Goal: Find specific page/section: Find specific page/section

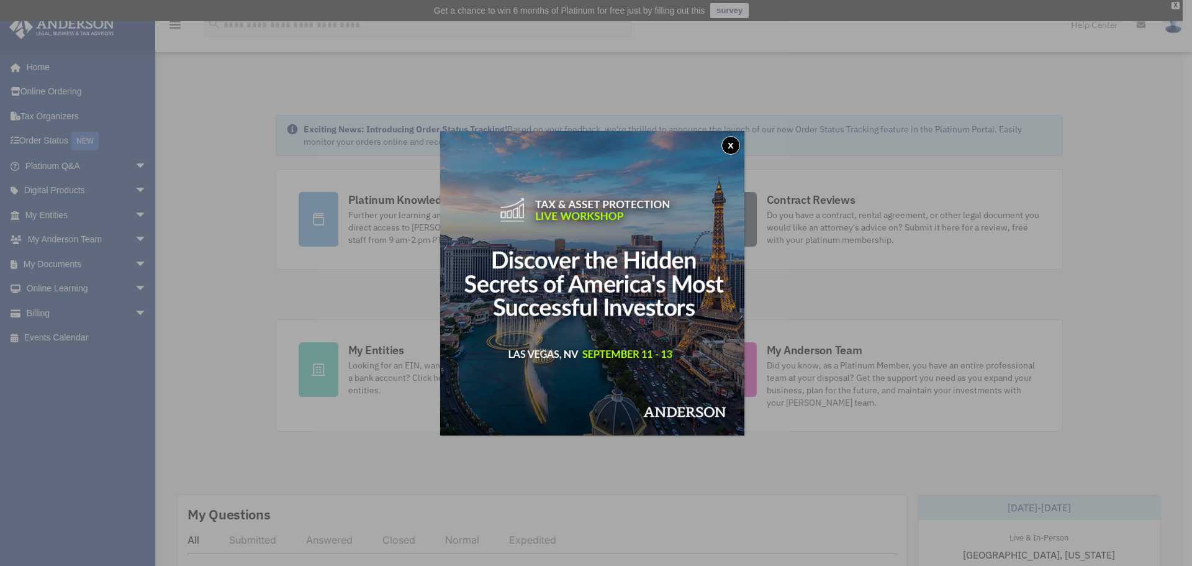
click at [736, 145] on button "x" at bounding box center [731, 145] width 19 height 19
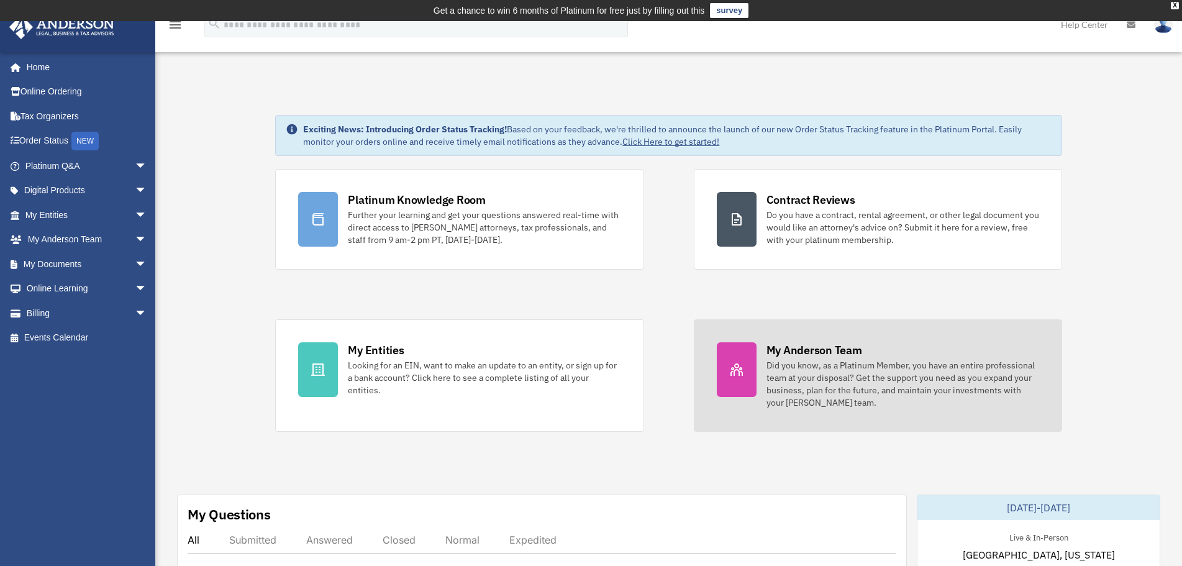
click at [794, 408] on div "Did you know, as a Platinum Member, you have an entire professional team at you…" at bounding box center [902, 384] width 273 height 50
click at [794, 403] on div "Did you know, as a Platinum Member, you have an entire professional team at you…" at bounding box center [902, 384] width 273 height 50
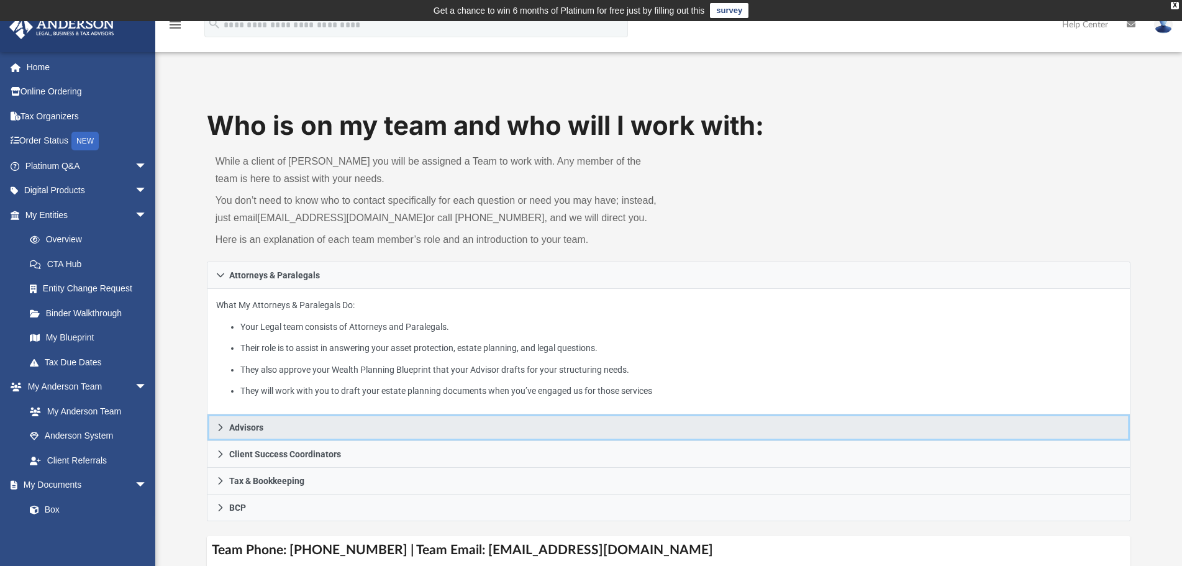
click at [222, 425] on icon at bounding box center [220, 427] width 9 height 9
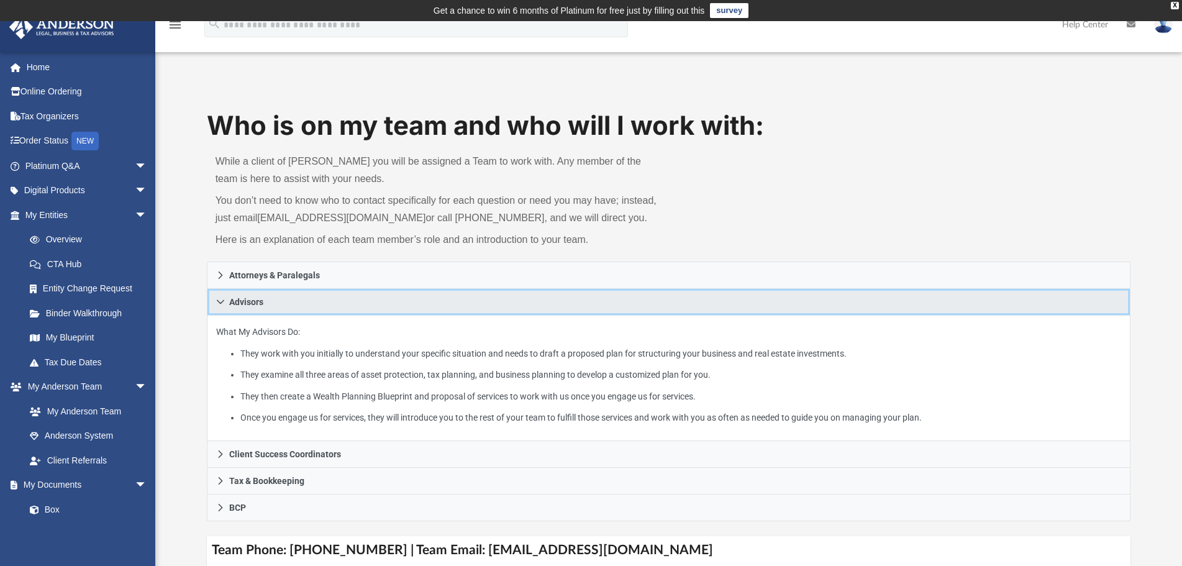
click at [224, 305] on icon at bounding box center [220, 301] width 9 height 9
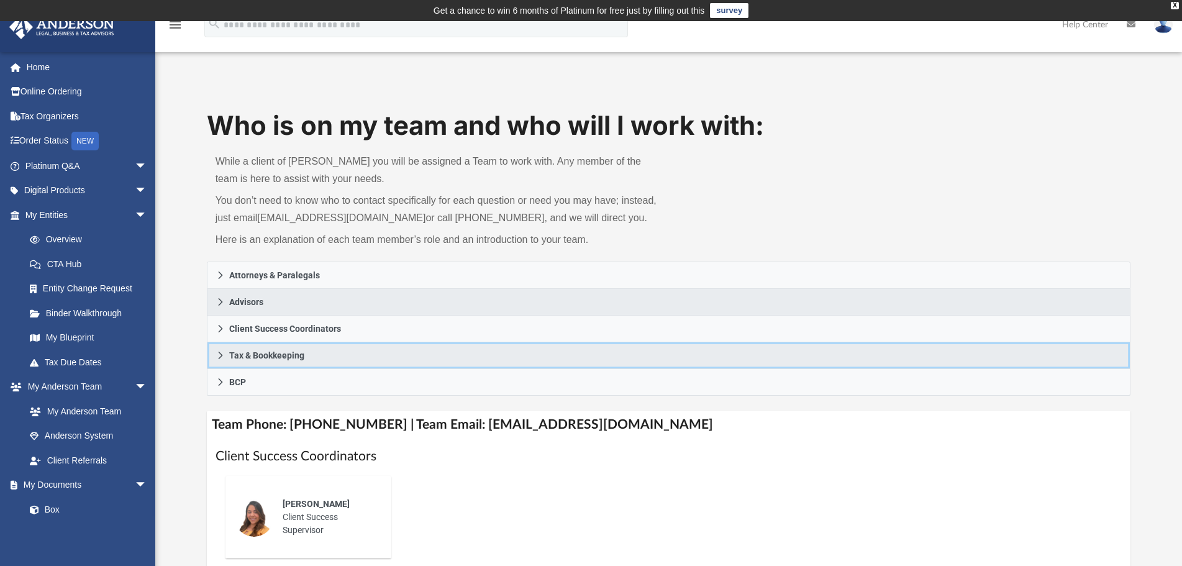
click at [220, 353] on icon at bounding box center [220, 354] width 4 height 7
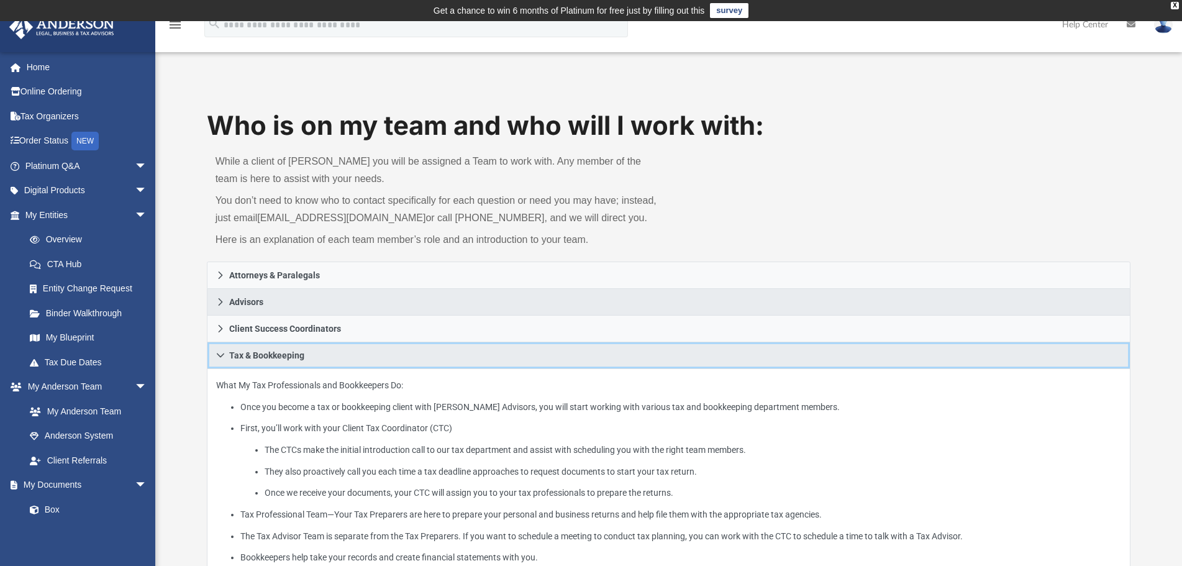
click at [220, 353] on icon at bounding box center [220, 355] width 9 height 9
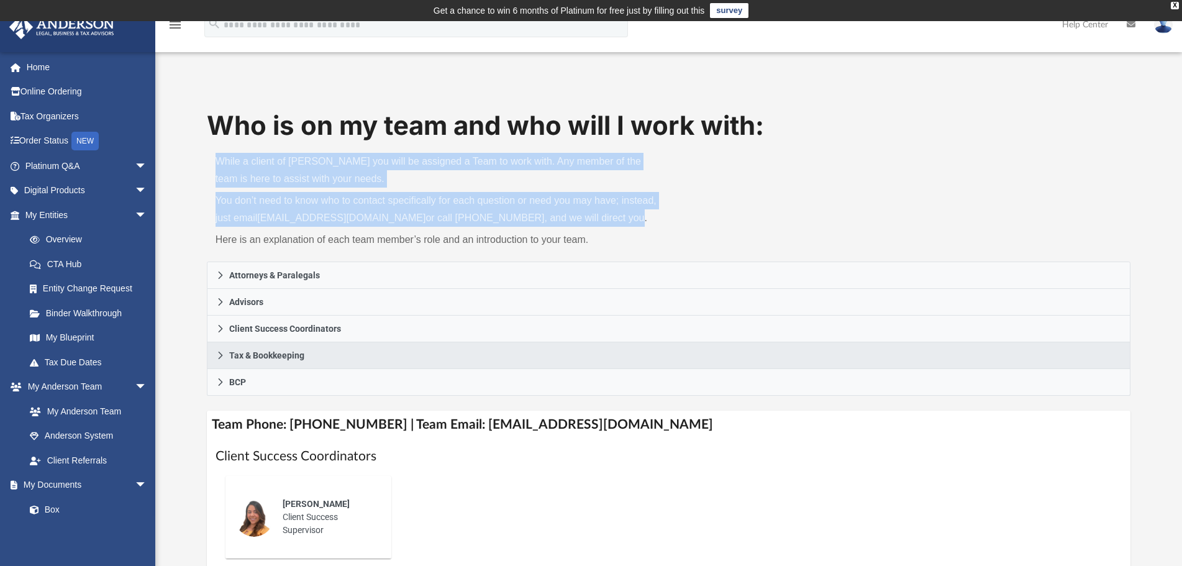
drag, startPoint x: 217, startPoint y: 161, endPoint x: 601, endPoint y: 217, distance: 388.3
click at [601, 217] on div "While a client of [PERSON_NAME] you will be assigned a Team to work with. Any m…" at bounding box center [438, 202] width 462 height 117
copy div "While a client of [PERSON_NAME] you will be assigned a Team to work with. Any m…"
click at [87, 413] on link "My Anderson Team" at bounding box center [91, 411] width 148 height 25
